Goal: Transaction & Acquisition: Purchase product/service

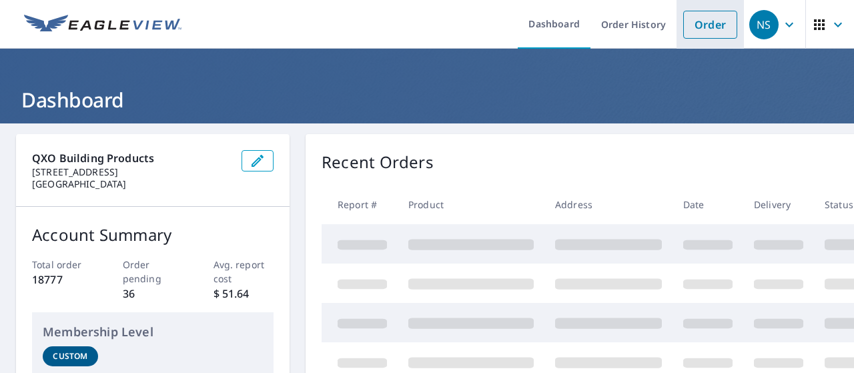
click at [703, 22] on link "Order" at bounding box center [710, 25] width 54 height 28
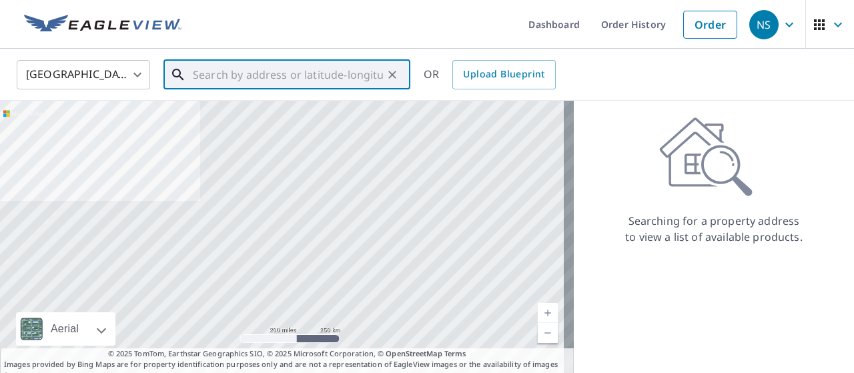
click at [327, 67] on input "text" at bounding box center [288, 74] width 190 height 37
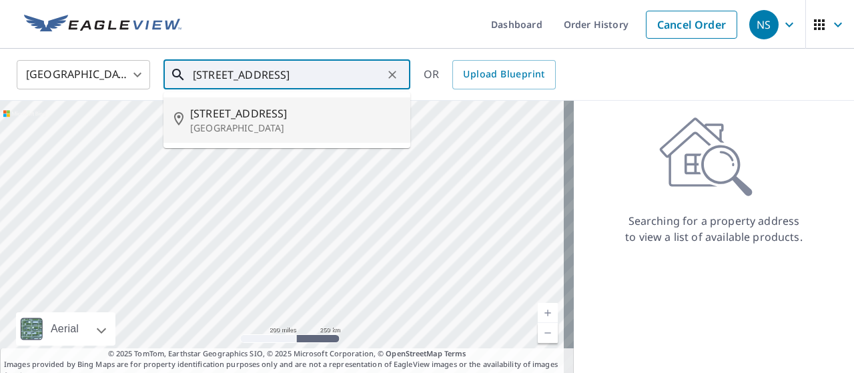
click at [284, 122] on p "[GEOGRAPHIC_DATA]" at bounding box center [294, 127] width 209 height 13
type input "[STREET_ADDRESS]"
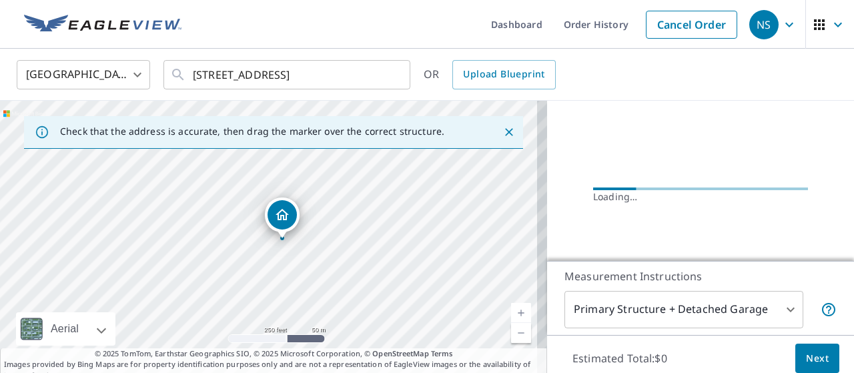
scroll to position [165, 0]
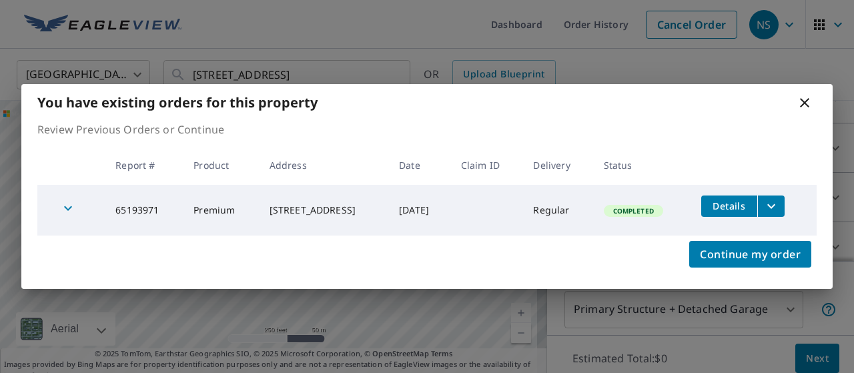
click at [774, 201] on icon "filesDropdownBtn-65193971" at bounding box center [771, 206] width 16 height 16
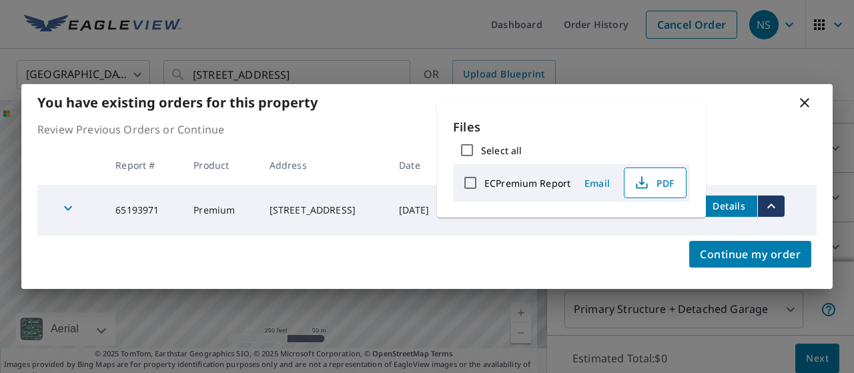
click at [654, 183] on span "PDF" at bounding box center [653, 183] width 43 height 16
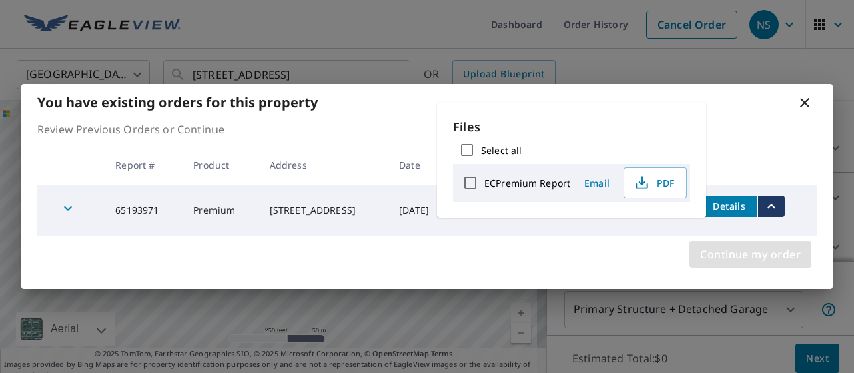
click at [759, 245] on span "Continue my order" at bounding box center [750, 254] width 101 height 19
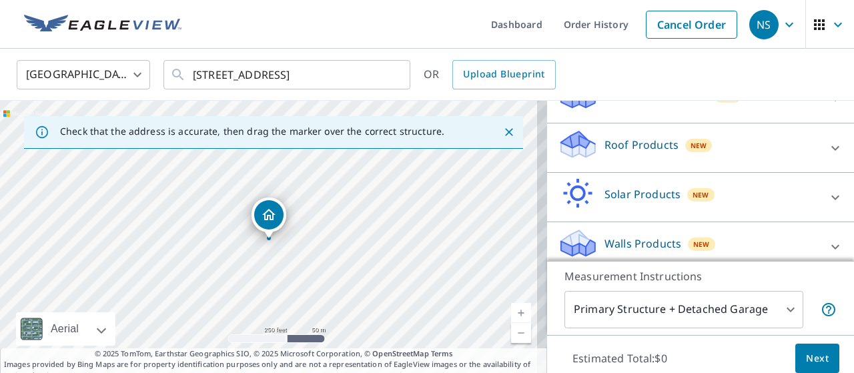
click at [725, 244] on div "Walls Products New" at bounding box center [689, 246] width 262 height 38
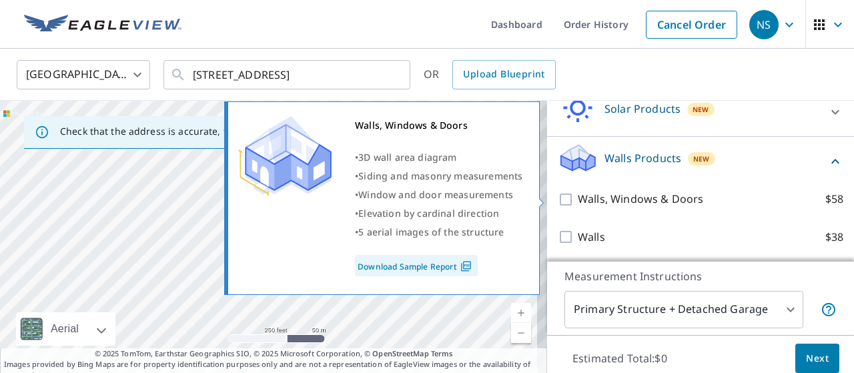
click at [618, 200] on p "Walls, Windows & Doors" at bounding box center [640, 199] width 125 height 17
click at [578, 200] on input "Walls, Windows & Doors $58" at bounding box center [568, 199] width 20 height 16
checkbox input "true"
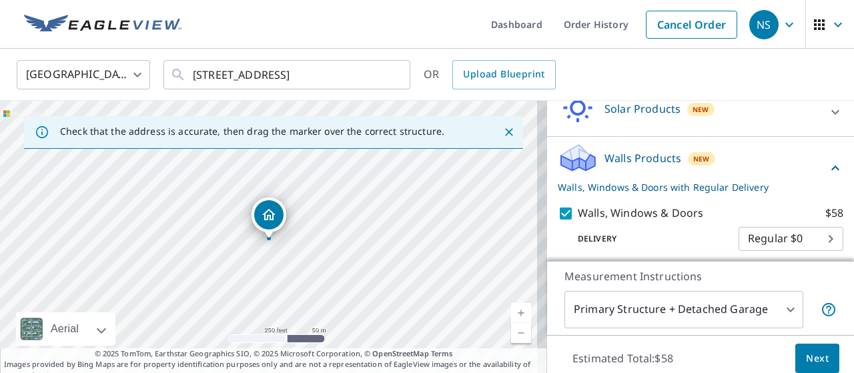
click at [795, 348] on button "Next" at bounding box center [817, 359] width 44 height 30
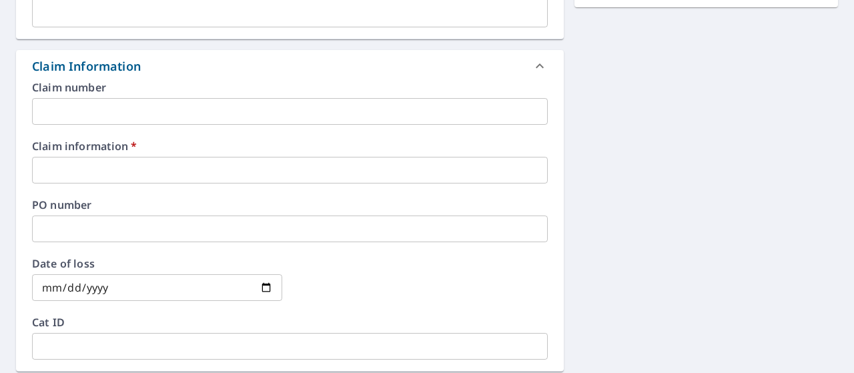
scroll to position [435, 0]
click at [203, 173] on input "text" at bounding box center [290, 169] width 516 height 27
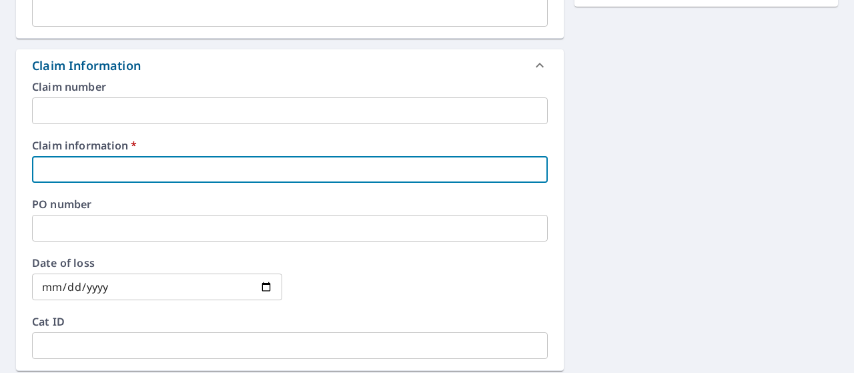
type input "374388"
checkbox input "true"
click at [159, 195] on div "Claim number ​ Claim information   * 374388 ​ PO number ​ Date of loss ​ Cat ID…" at bounding box center [290, 225] width 548 height 289
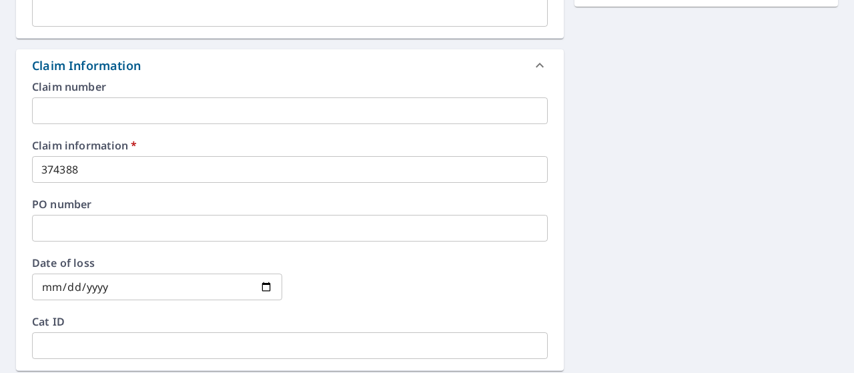
scroll to position [765, 0]
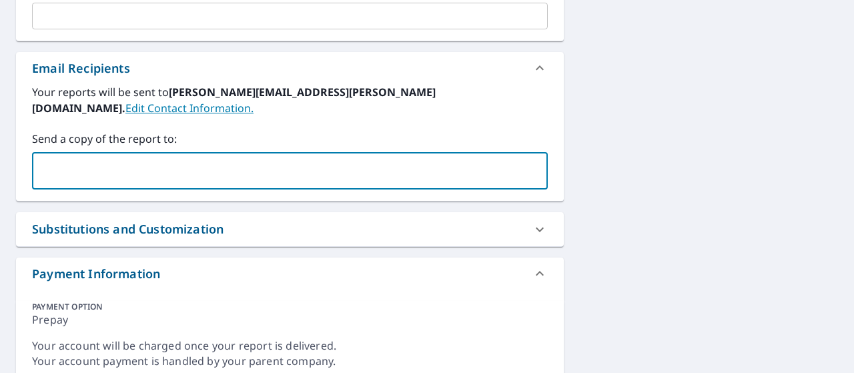
click at [151, 158] on input "text" at bounding box center [280, 170] width 484 height 25
type input "[PERSON_NAME][EMAIL_ADDRESS][DOMAIN_NAME]"
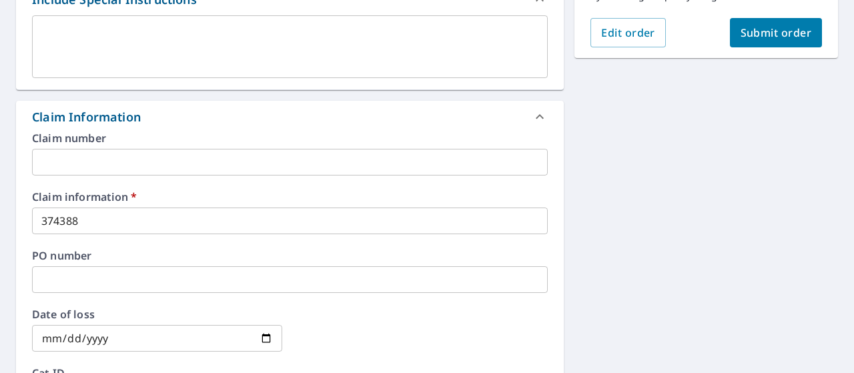
scroll to position [383, 0]
click at [751, 41] on span "Submit order" at bounding box center [776, 33] width 71 height 15
checkbox input "true"
